Goal: Task Accomplishment & Management: Use online tool/utility

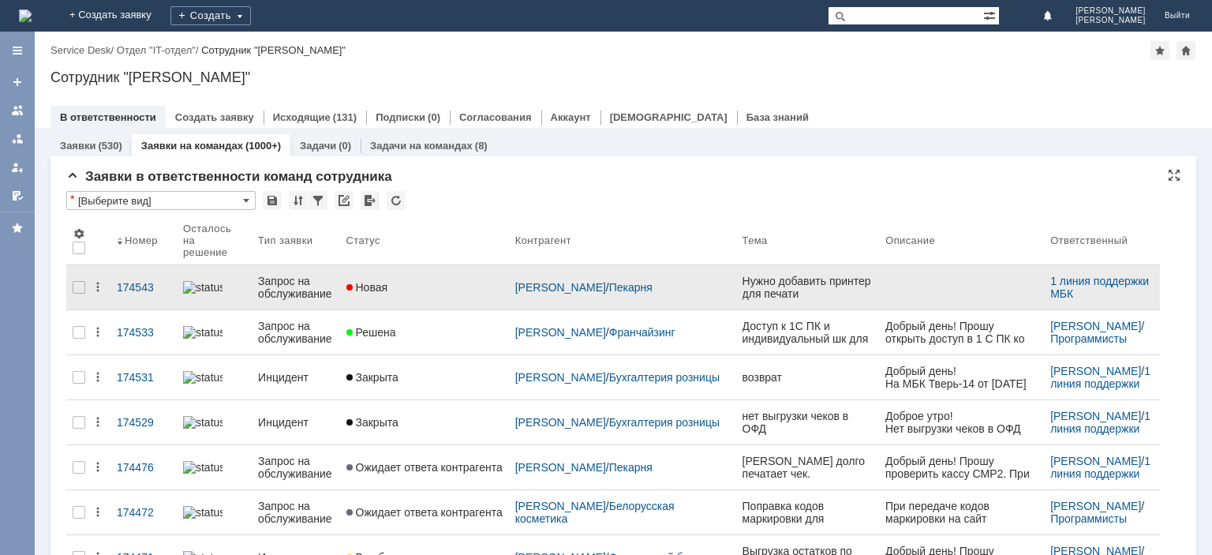
click at [301, 275] on div "Запрос на обслуживание" at bounding box center [295, 287] width 75 height 25
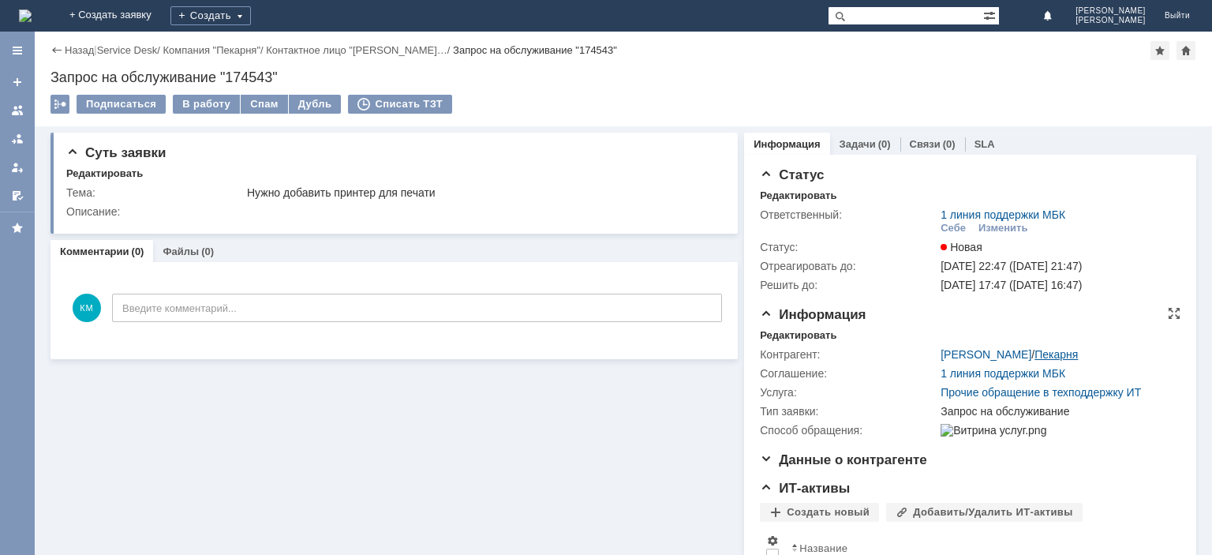
click at [1034, 350] on link "Пекарня" at bounding box center [1055, 354] width 43 height 13
click at [971, 353] on link "[PERSON_NAME]" at bounding box center [986, 354] width 91 height 13
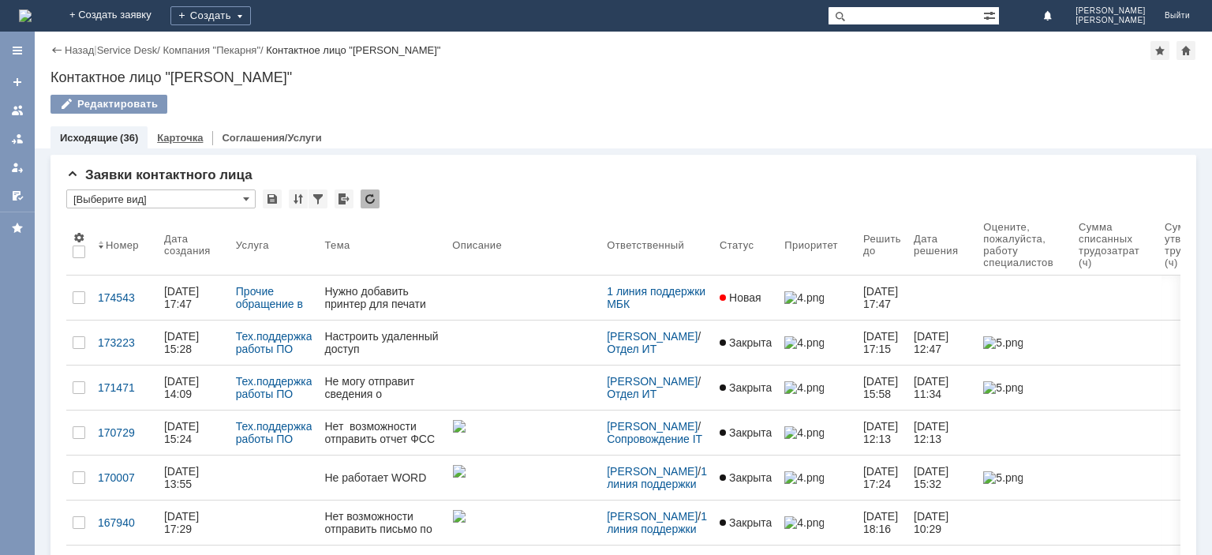
click at [198, 131] on div "Карточка" at bounding box center [180, 137] width 65 height 23
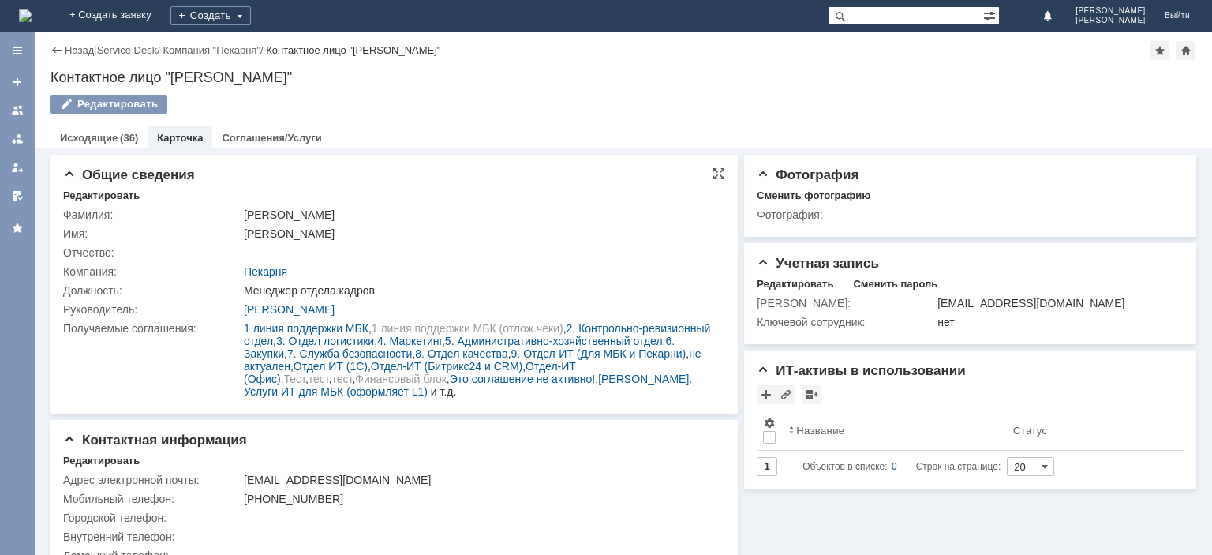
scroll to position [28, 0]
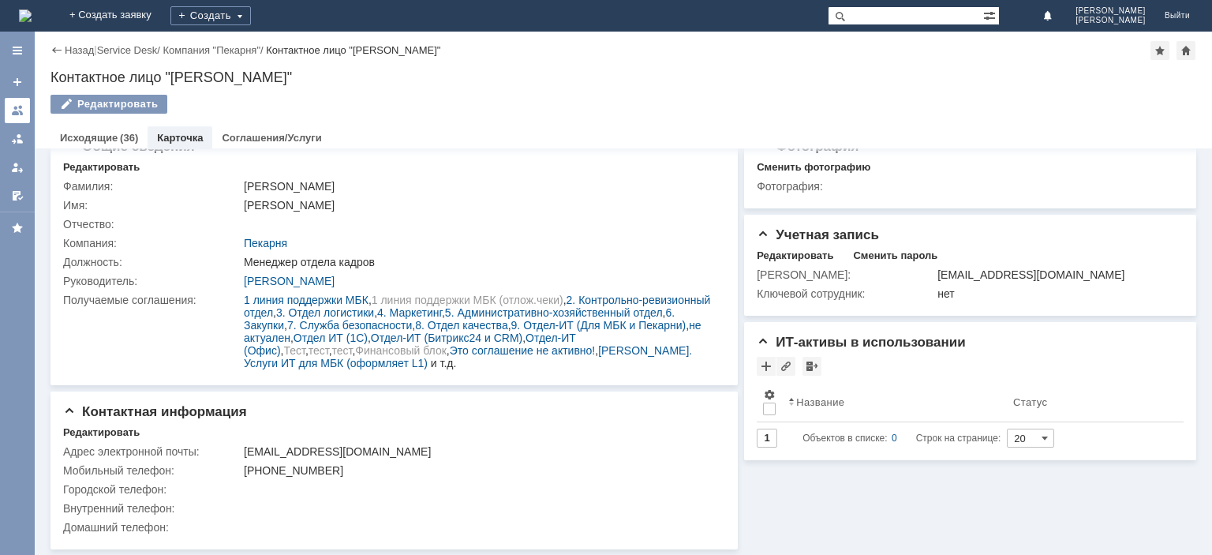
click at [14, 106] on div at bounding box center [17, 110] width 13 height 13
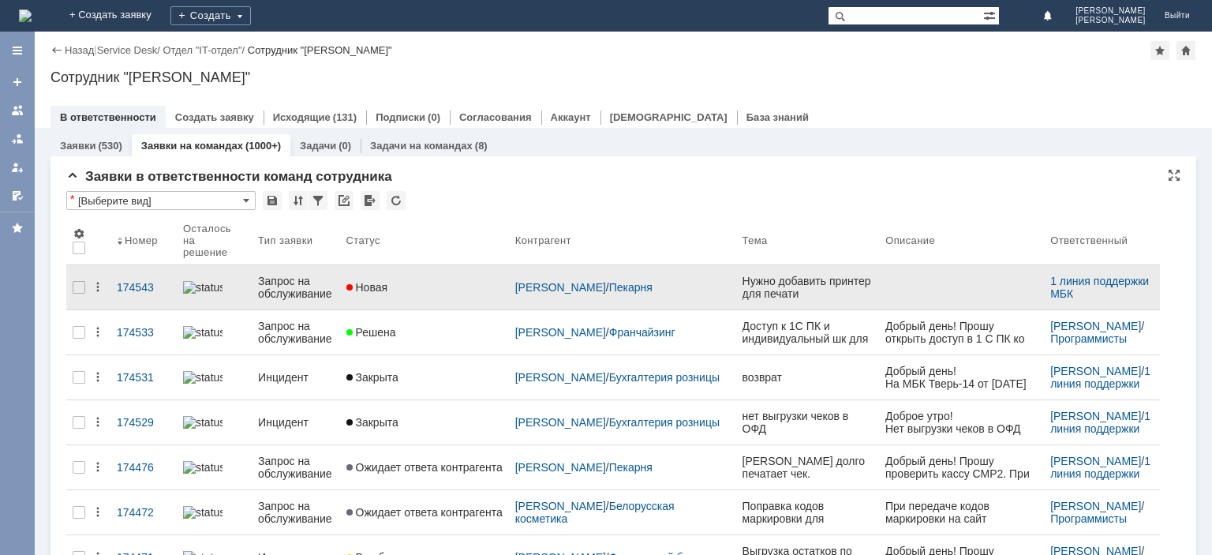
click at [307, 276] on div "Запрос на обслуживание" at bounding box center [295, 287] width 75 height 25
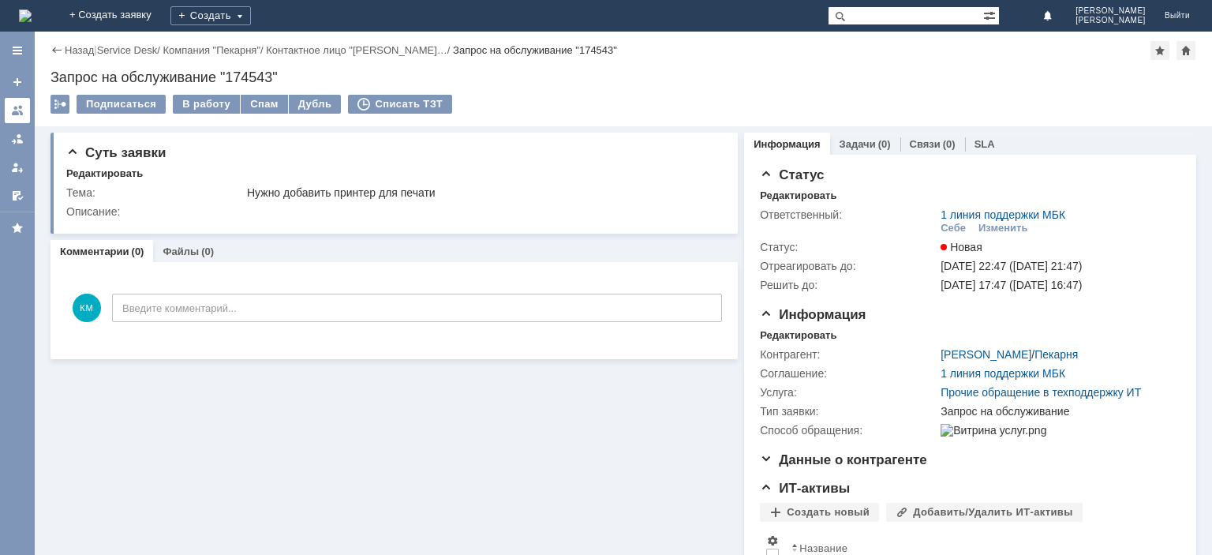
click at [24, 108] on link at bounding box center [17, 110] width 25 height 25
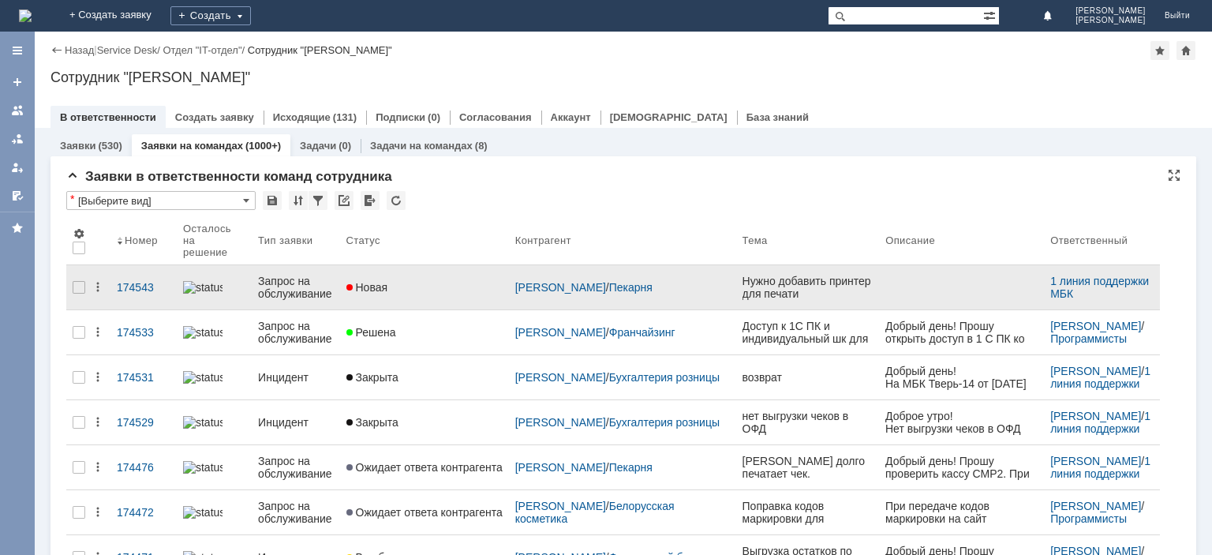
click at [275, 283] on div "Запрос на обслуживание" at bounding box center [295, 287] width 75 height 25
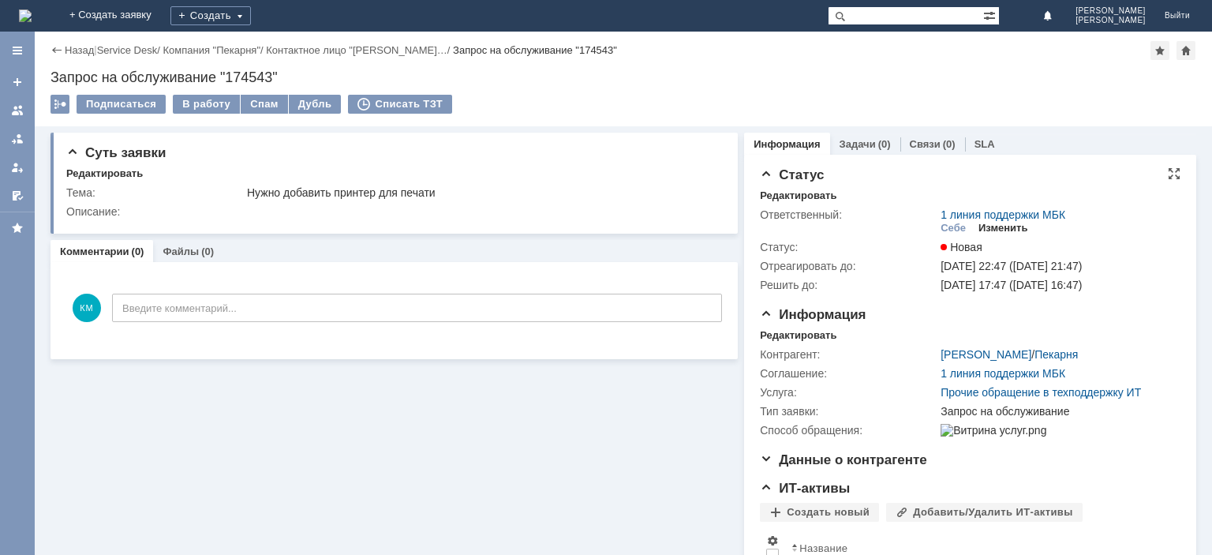
click at [996, 223] on div "Изменить" at bounding box center [1003, 228] width 50 height 13
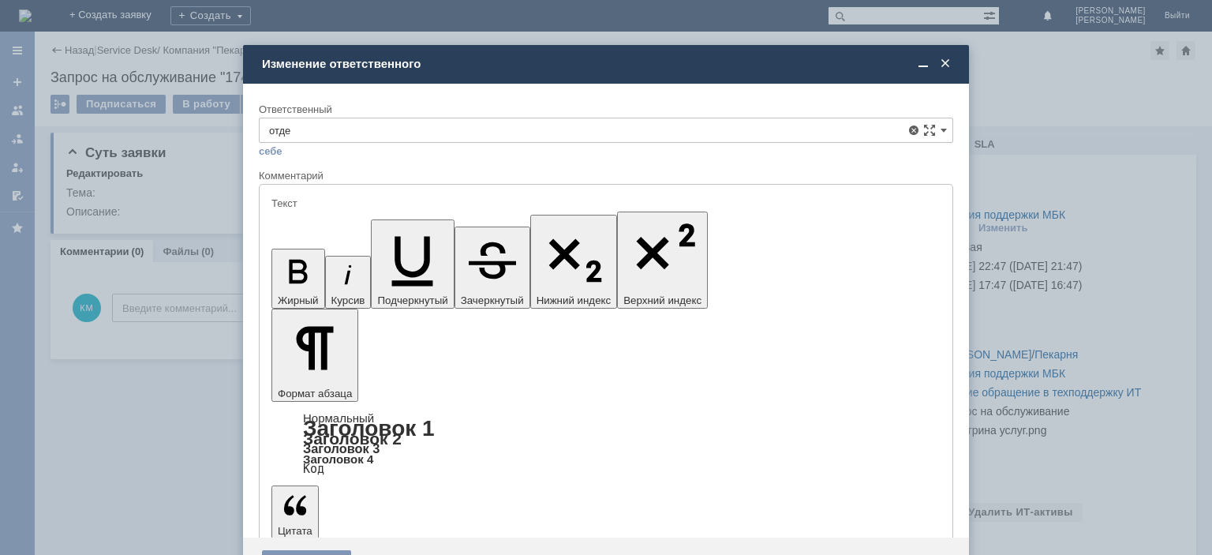
click at [309, 270] on span "Отдел ИТ" at bounding box center [606, 271] width 674 height 13
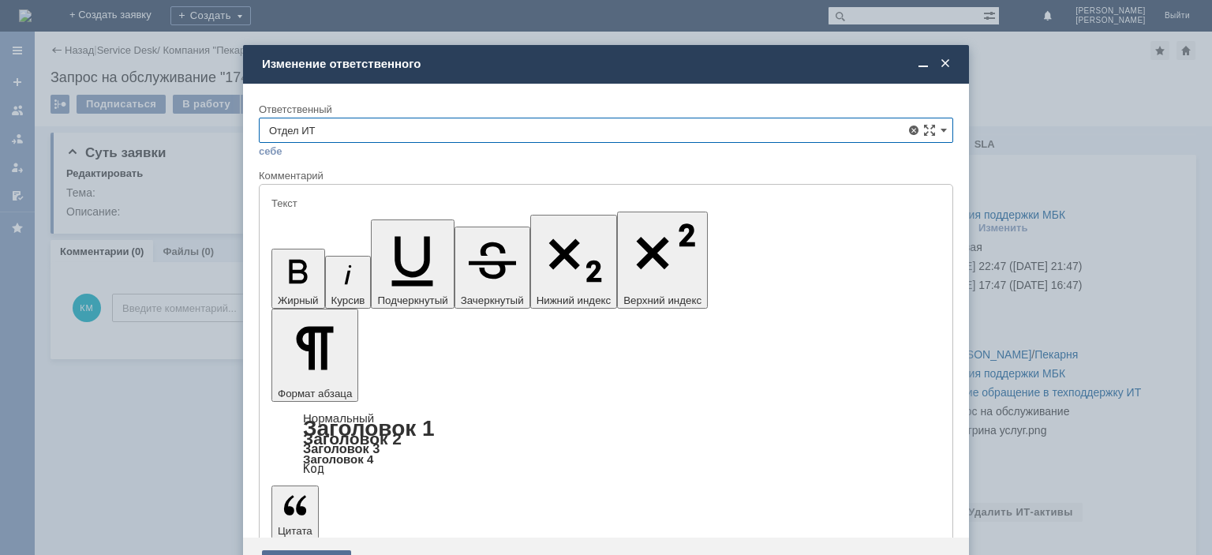
type input "Отдел ИТ"
click at [308, 550] on div "Сохранить" at bounding box center [306, 562] width 89 height 25
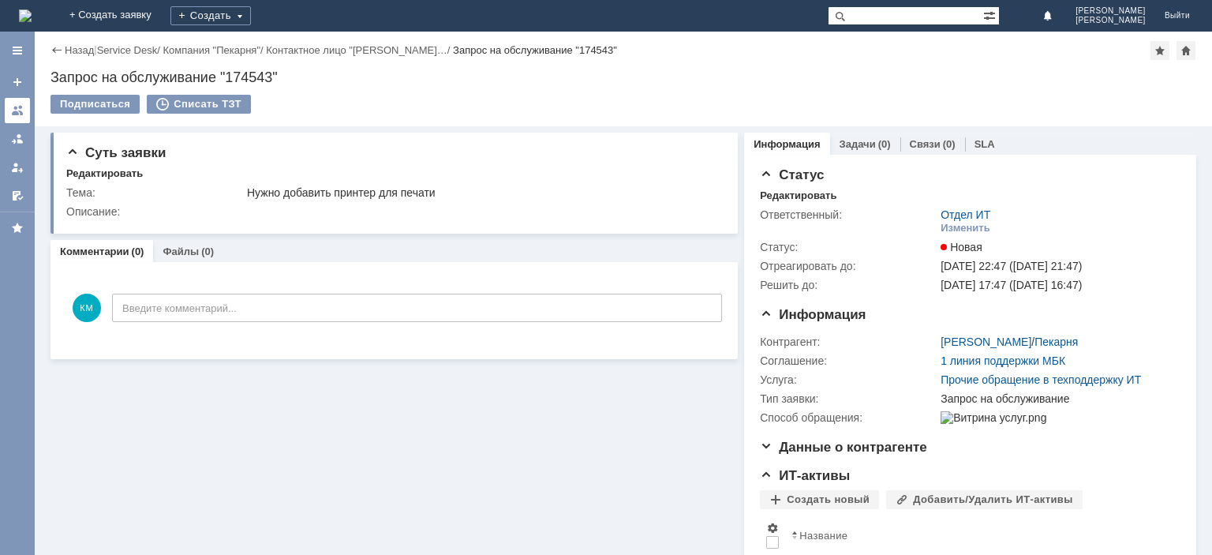
click at [21, 109] on div at bounding box center [17, 110] width 13 height 13
